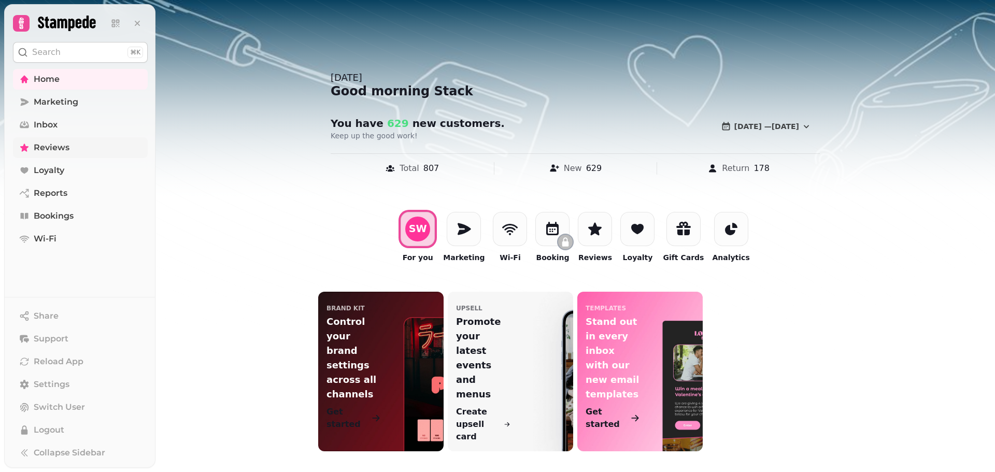
click at [57, 147] on span "Reviews" at bounding box center [52, 148] width 36 height 12
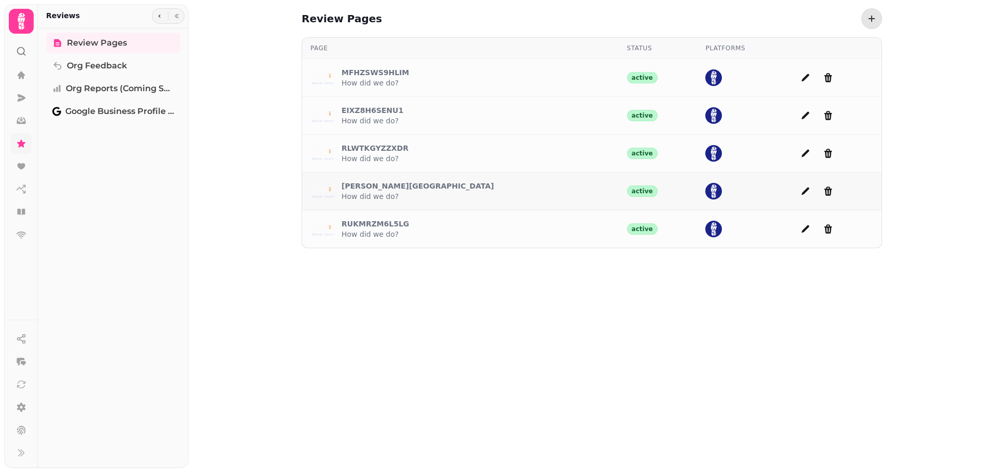
click at [361, 188] on p "[PERSON_NAME][GEOGRAPHIC_DATA]" at bounding box center [418, 186] width 152 height 10
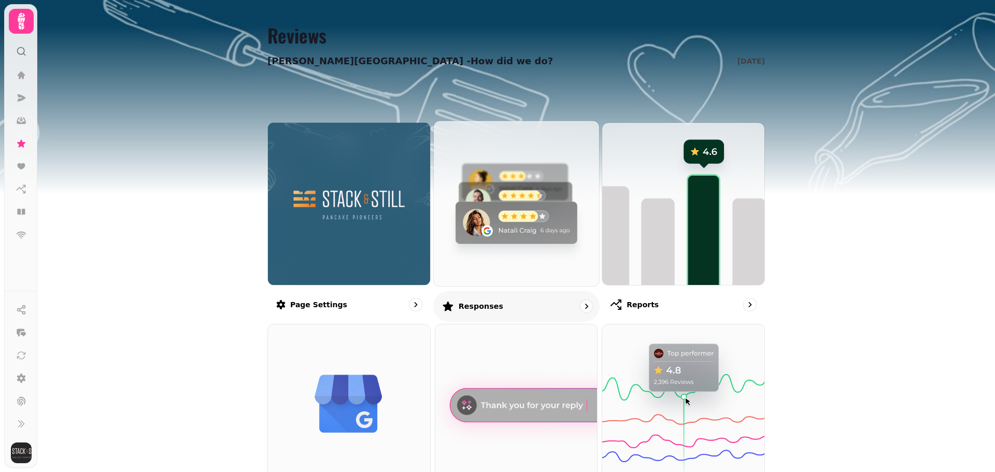
click at [492, 211] on img at bounding box center [517, 203] width 182 height 182
